Goal: Task Accomplishment & Management: Use online tool/utility

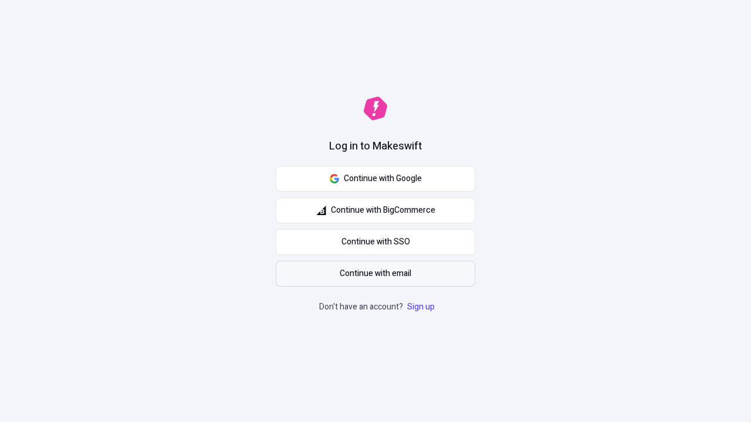
click at [375, 274] on span "Continue with email" at bounding box center [376, 273] width 72 height 13
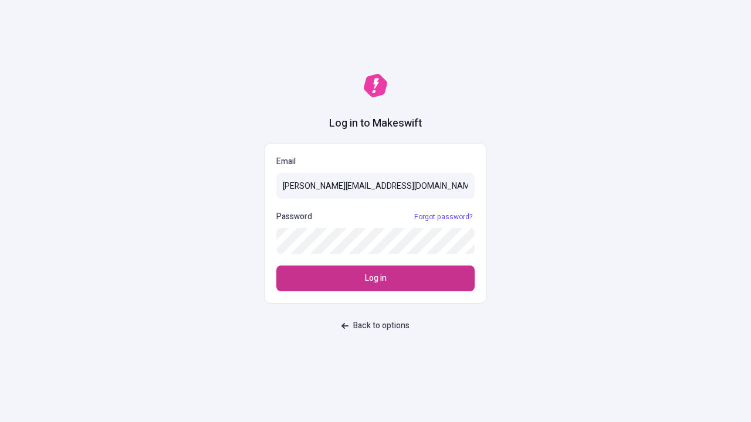
click at [375, 279] on span "Log in" at bounding box center [376, 278] width 22 height 13
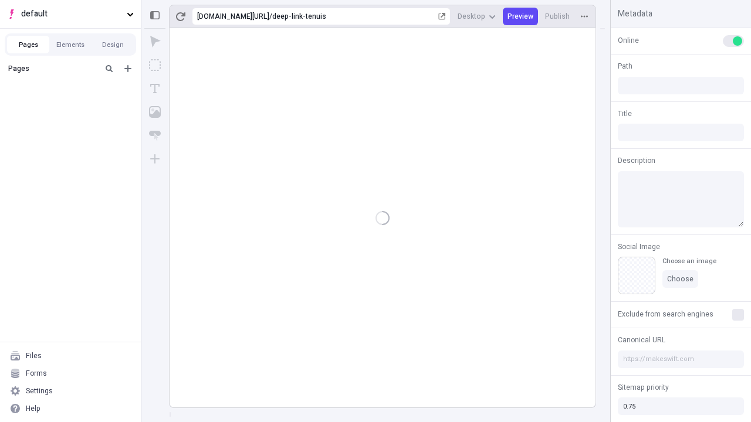
type input "/deep-link-tenuis"
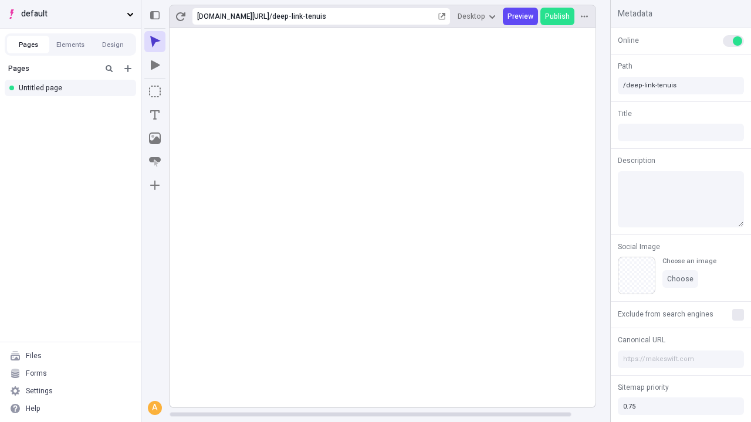
click at [70, 14] on span "default" at bounding box center [71, 14] width 101 height 13
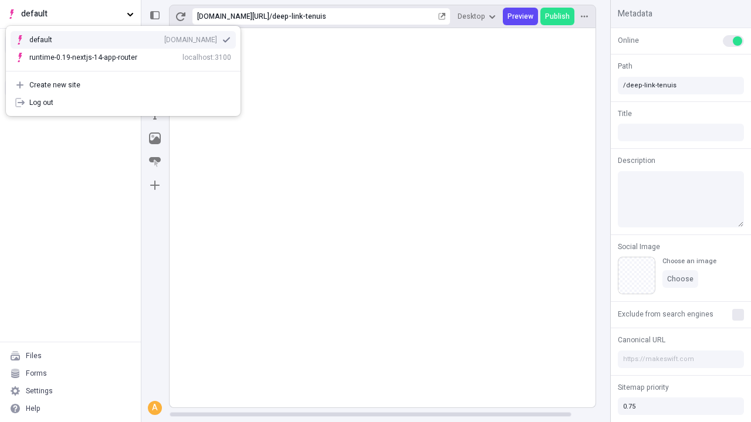
click at [123, 85] on div "Create new site" at bounding box center [130, 84] width 202 height 9
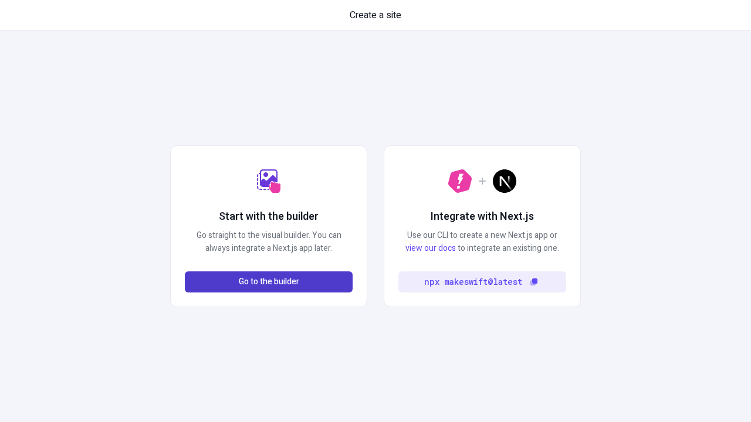
click at [269, 282] on span "Go to the builder" at bounding box center [269, 282] width 60 height 13
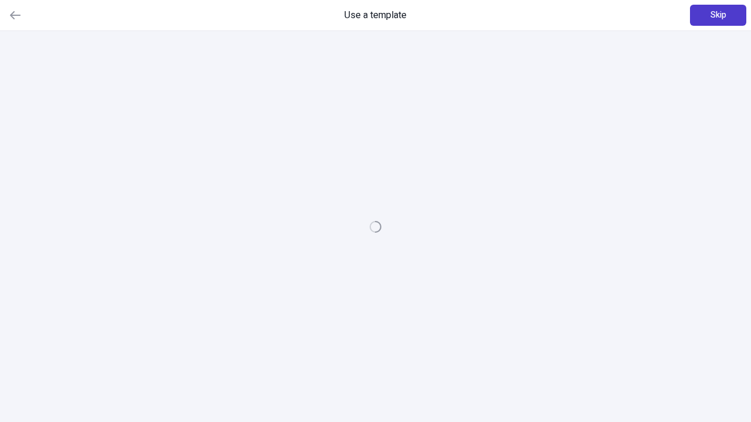
click at [718, 15] on span "Skip" at bounding box center [718, 15] width 16 height 13
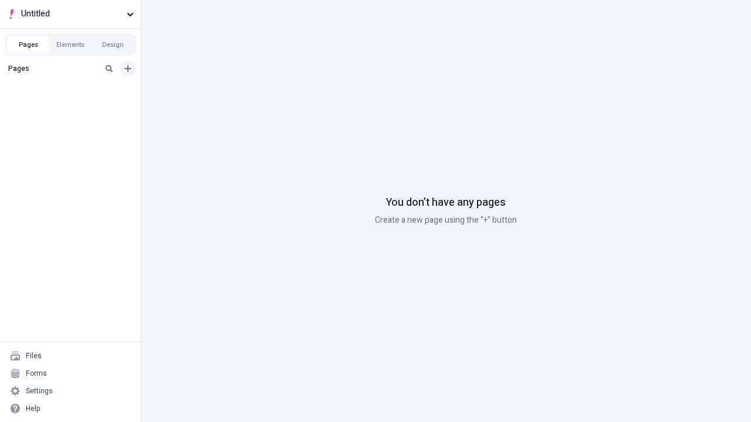
click at [128, 69] on icon "Add new" at bounding box center [127, 68] width 7 height 7
click at [74, 107] on div "Blank page" at bounding box center [74, 109] width 113 height 18
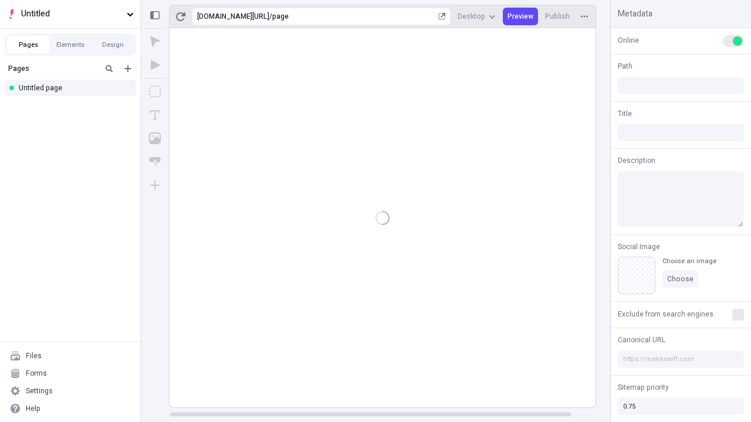
type input "/page"
click at [155, 92] on icon "Box" at bounding box center [155, 92] width 12 height 12
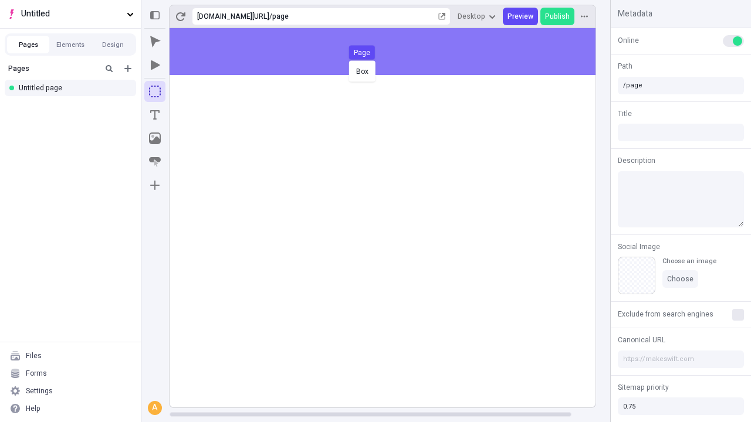
click at [394, 52] on div "Box Page" at bounding box center [375, 211] width 751 height 422
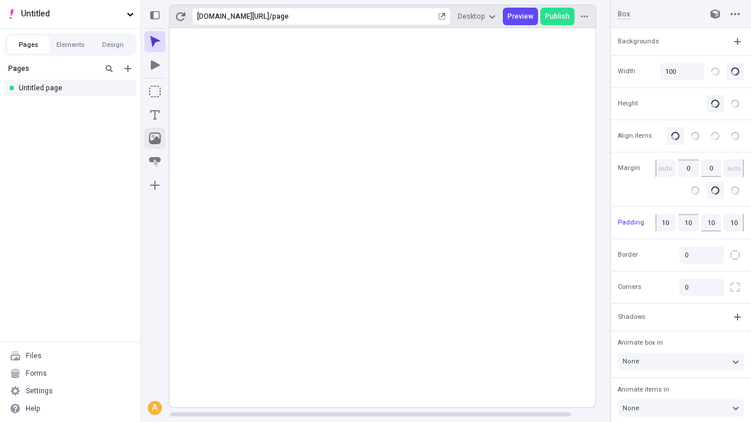
click at [155, 138] on icon "Image" at bounding box center [155, 139] width 12 height 12
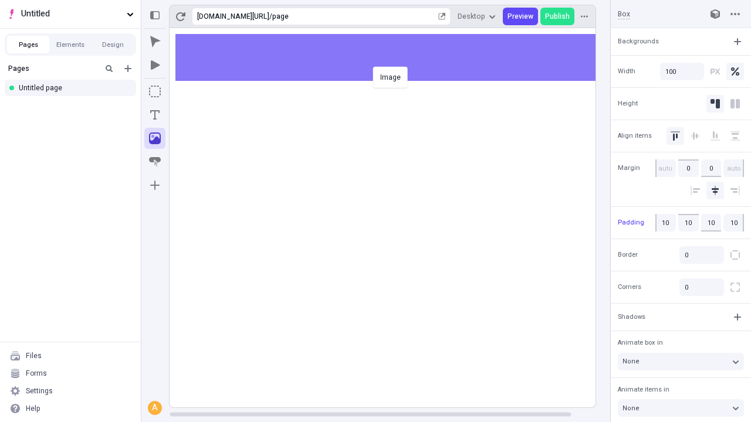
click at [394, 57] on div "Image" at bounding box center [375, 211] width 751 height 422
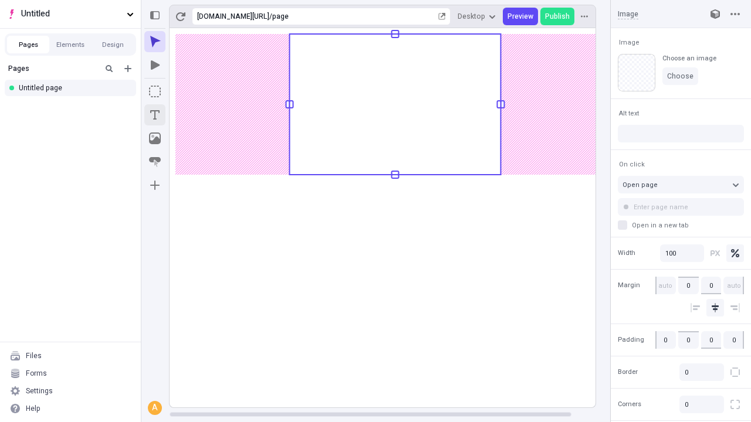
click at [155, 115] on icon "Text" at bounding box center [154, 114] width 9 height 9
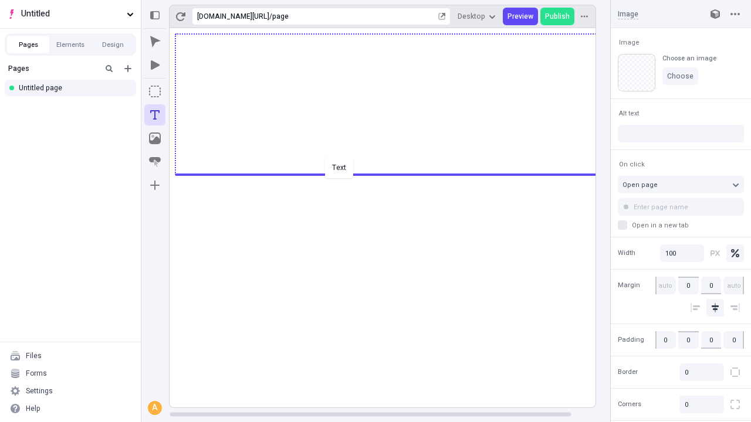
click at [394, 174] on div "Text" at bounding box center [375, 211] width 751 height 422
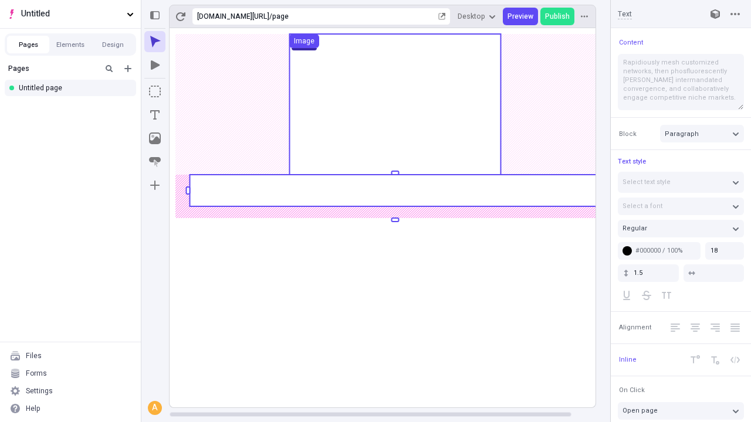
click at [394, 191] on rect at bounding box center [394, 191] width 411 height 32
click at [394, 191] on rect at bounding box center [395, 218] width 451 height 380
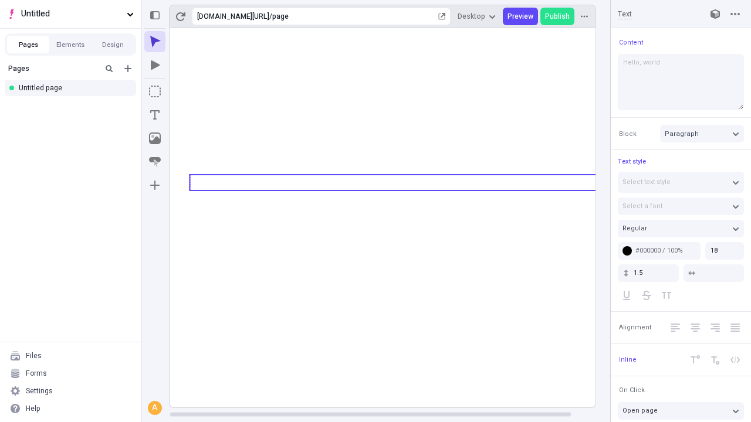
type textarea "Hello, world!"
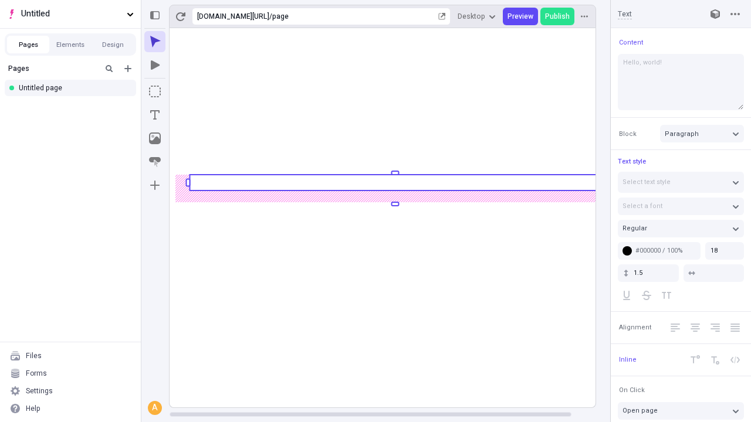
click at [155, 138] on icon "Image" at bounding box center [155, 139] width 12 height 12
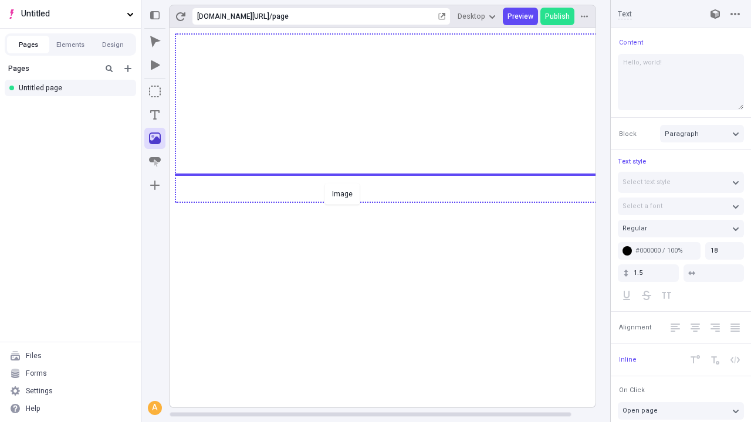
click at [394, 201] on div "Image" at bounding box center [375, 211] width 751 height 422
